Goal: Find specific page/section: Find specific page/section

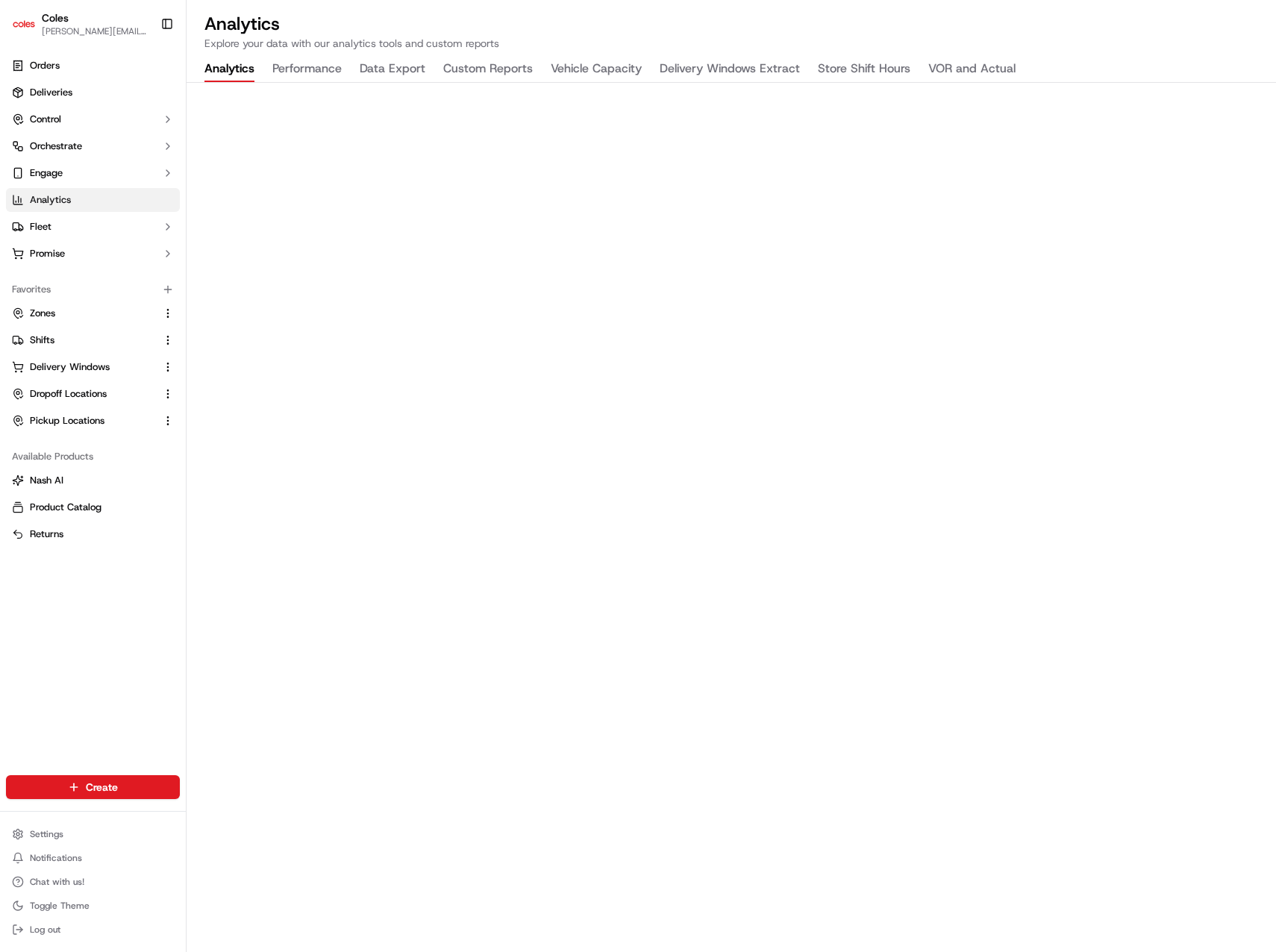
click at [571, 74] on button "Vehicle Capacity" at bounding box center [596, 68] width 91 height 25
click at [1028, 23] on h2 "Analytics" at bounding box center [731, 24] width 1054 height 24
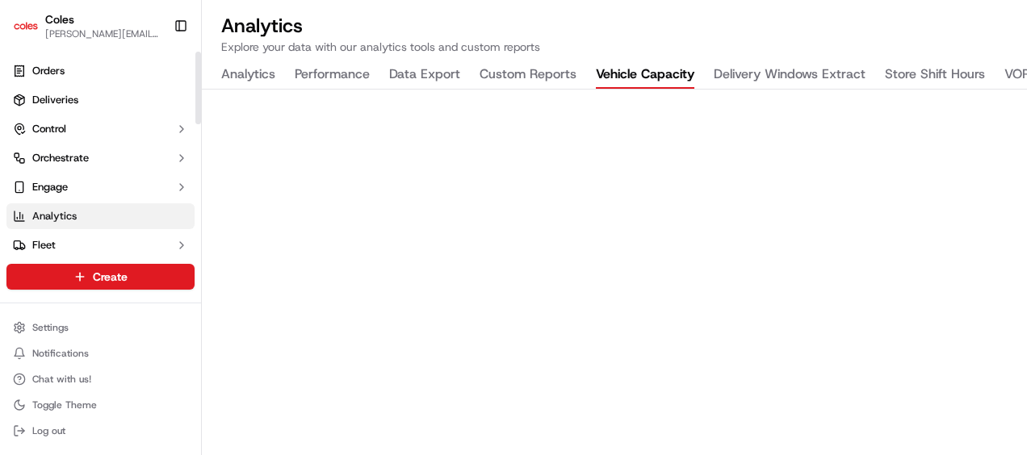
click at [0, 198] on html "Coles [EMAIL_ADDRESS][PERSON_NAME][PERSON_NAME][DOMAIN_NAME] Toggle Sidebar Ord…" at bounding box center [513, 227] width 1027 height 455
